Goal: Find specific page/section: Find specific page/section

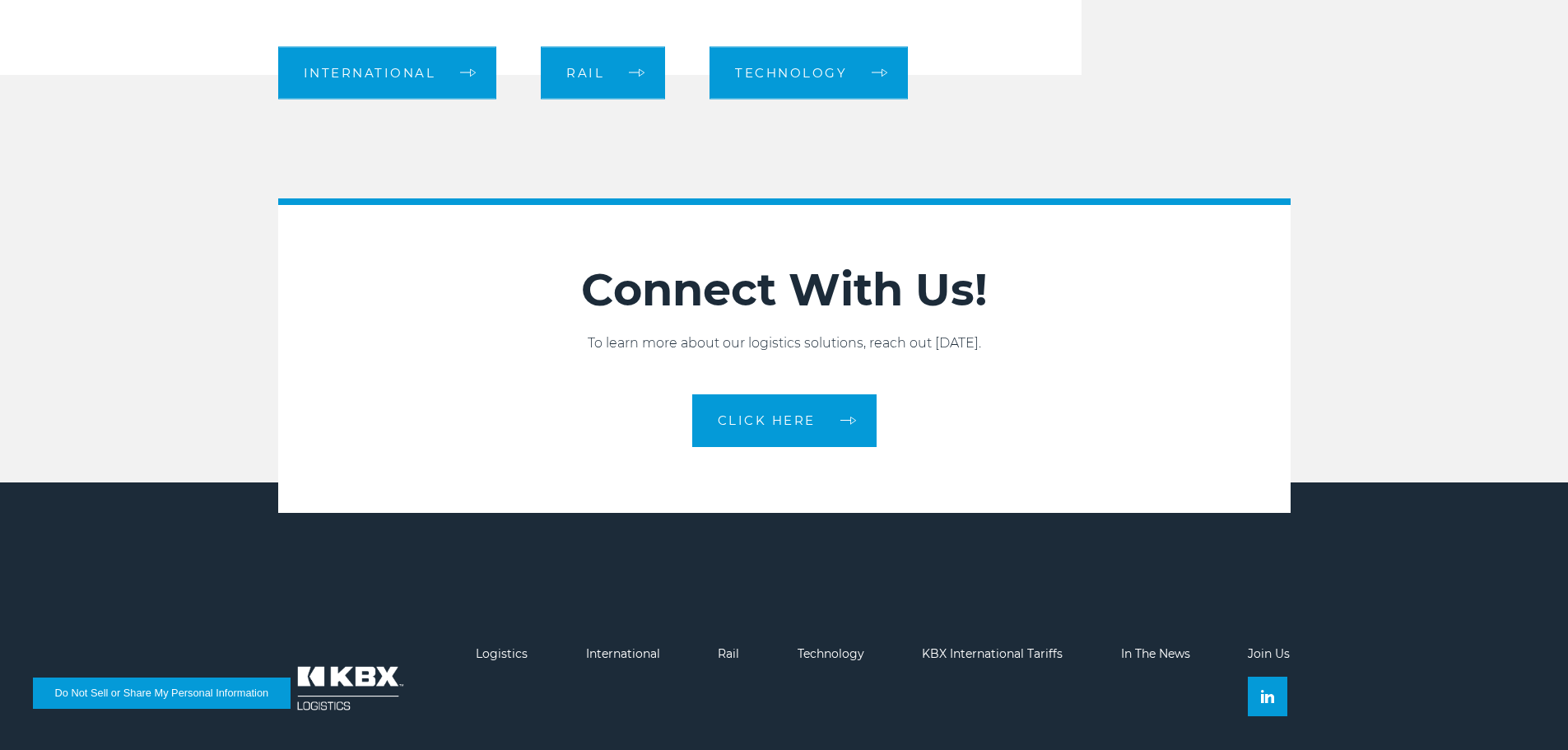
scroll to position [1895, 0]
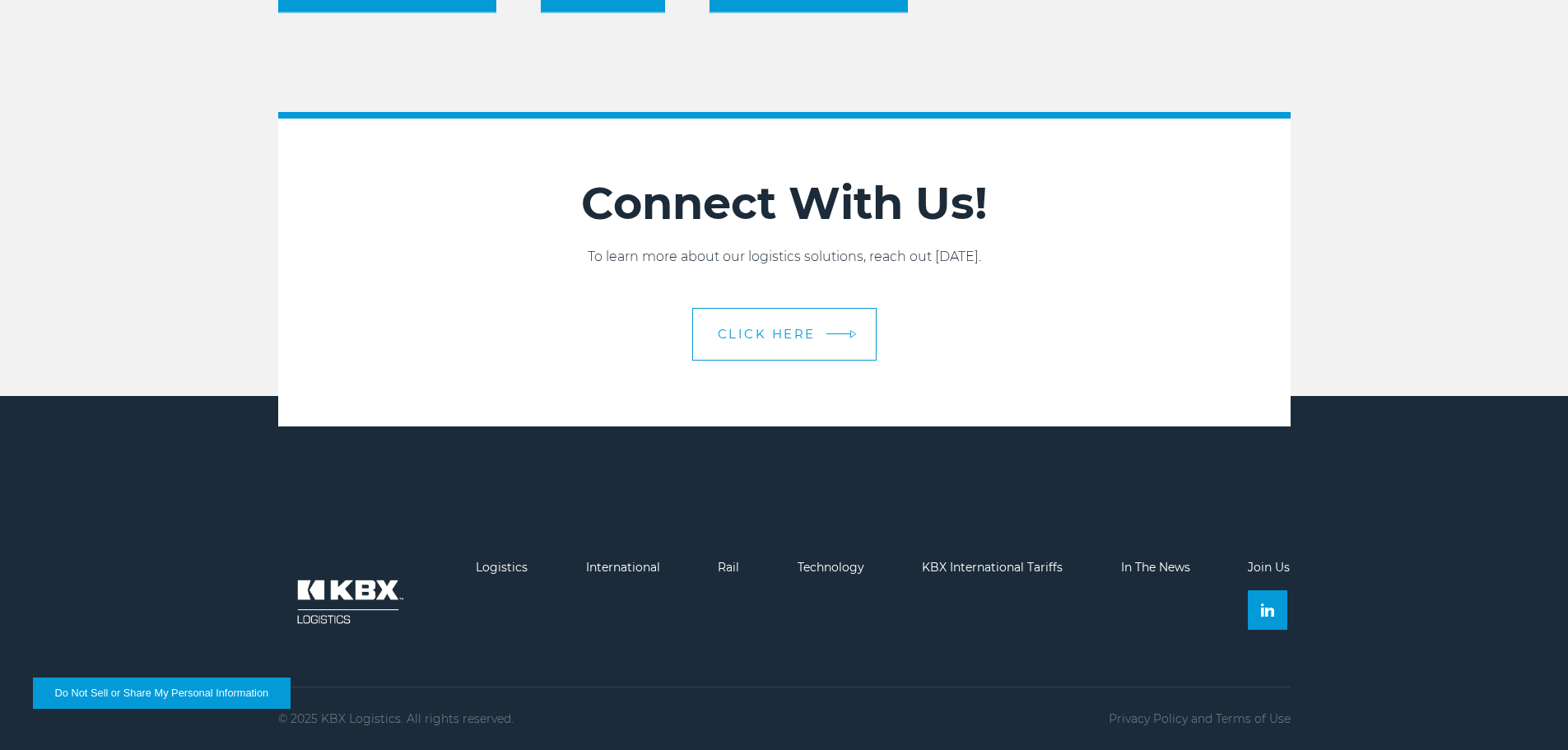
click at [774, 334] on span "CLICK HERE" at bounding box center [766, 333] width 98 height 12
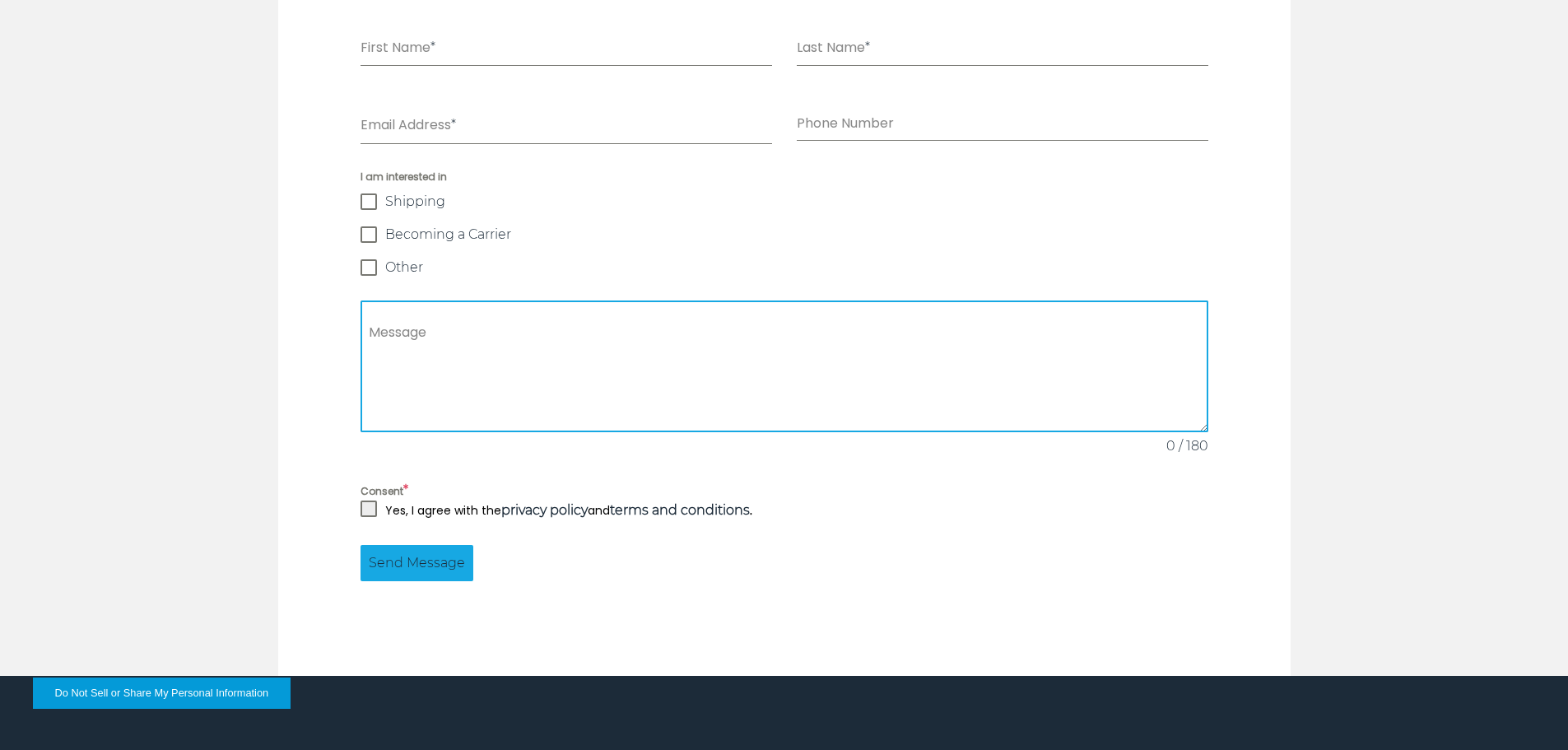
scroll to position [1577, 0]
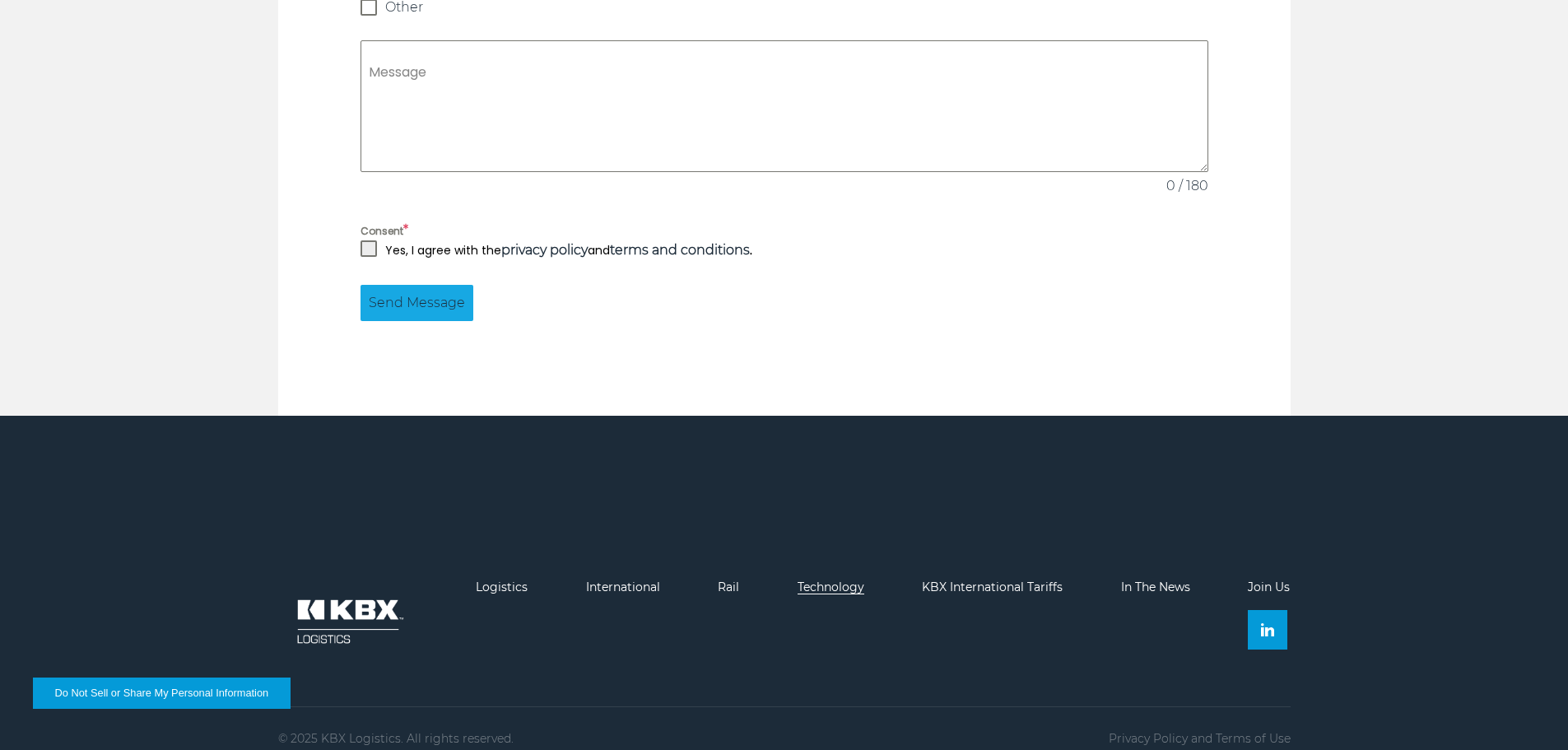
click at [814, 579] on link "Technology" at bounding box center [831, 587] width 67 height 15
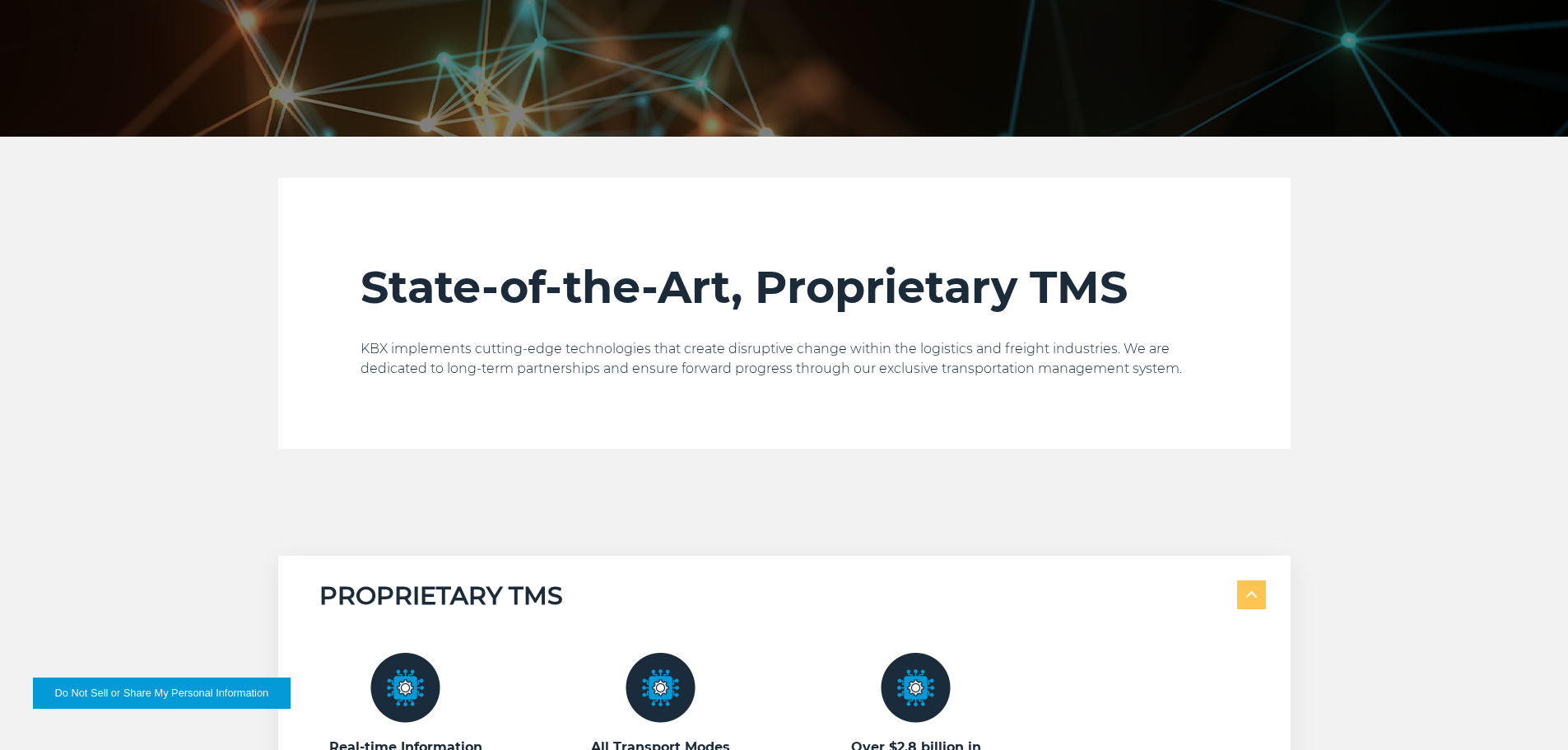
scroll to position [82, 0]
